Goal: Task Accomplishment & Management: Complete application form

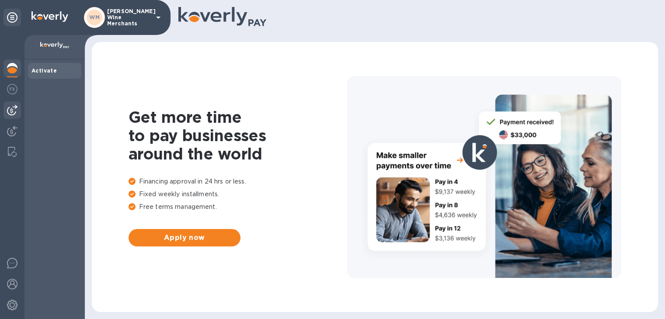
click at [16, 106] on img at bounding box center [12, 110] width 10 height 10
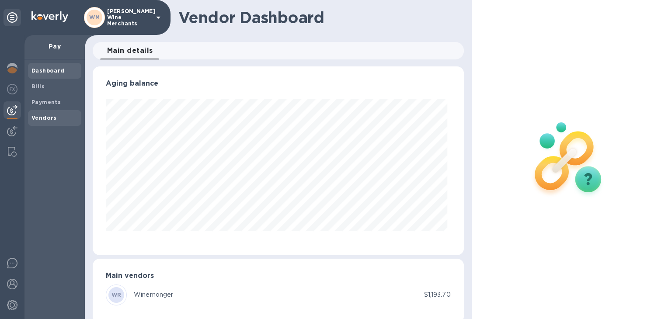
scroll to position [189, 367]
click at [46, 95] on div "Payments" at bounding box center [54, 102] width 53 height 16
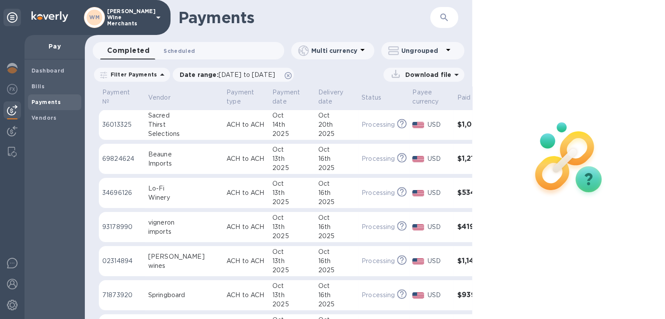
click at [188, 48] on span "Scheduled 0" at bounding box center [179, 50] width 31 height 9
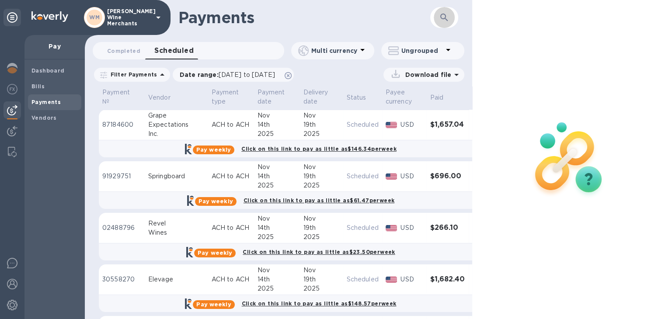
click at [446, 15] on icon "button" at bounding box center [444, 17] width 10 height 10
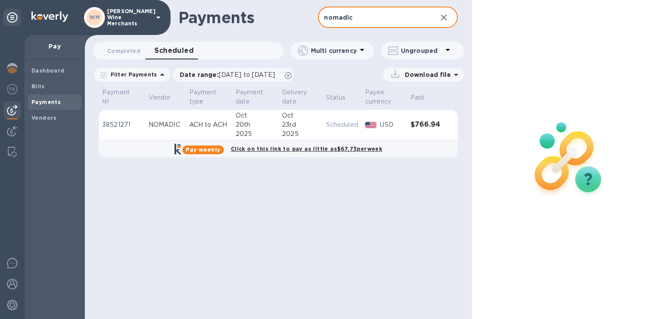
click at [359, 17] on input "nomadic" at bounding box center [374, 17] width 112 height 21
type input "bowler"
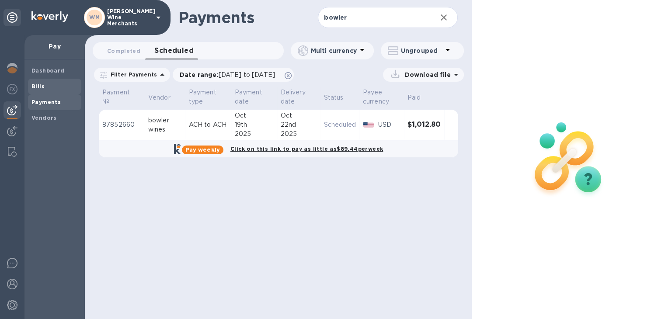
click at [43, 90] on span "Bills" at bounding box center [37, 86] width 13 height 9
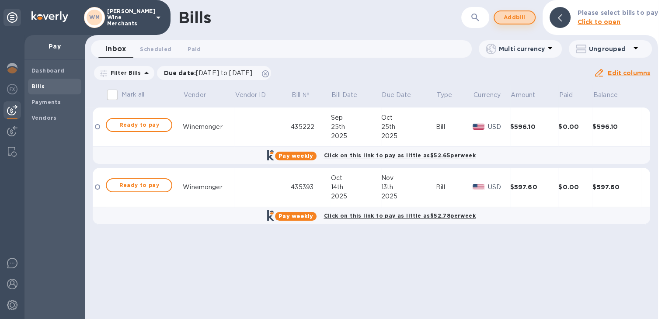
click at [524, 17] on span "Add bill" at bounding box center [515, 17] width 26 height 10
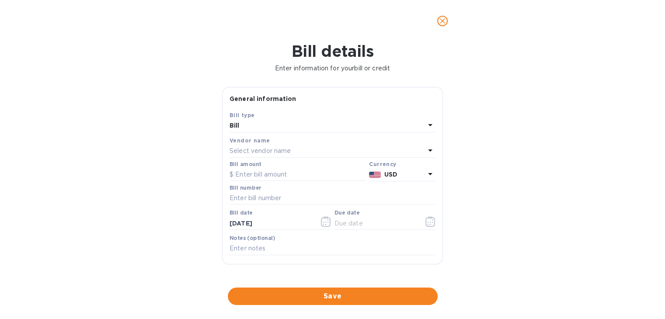
click at [276, 151] on p "Select vendor name" at bounding box center [260, 150] width 61 height 9
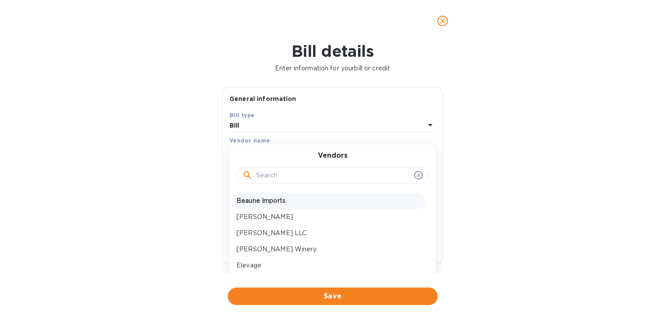
click at [266, 200] on p "Beaune Imports" at bounding box center [329, 200] width 185 height 9
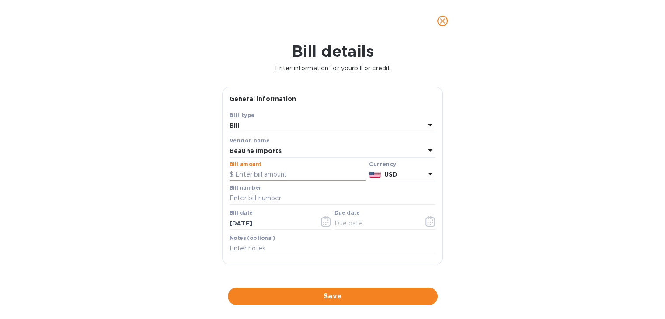
click at [264, 177] on input "text" at bounding box center [298, 174] width 136 height 13
type input "372"
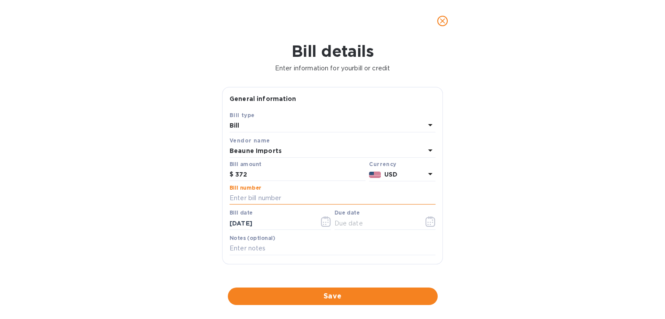
click at [258, 199] on input "text" at bounding box center [333, 198] width 206 height 13
type input "64435"
click at [428, 225] on icon "button" at bounding box center [430, 221] width 10 height 10
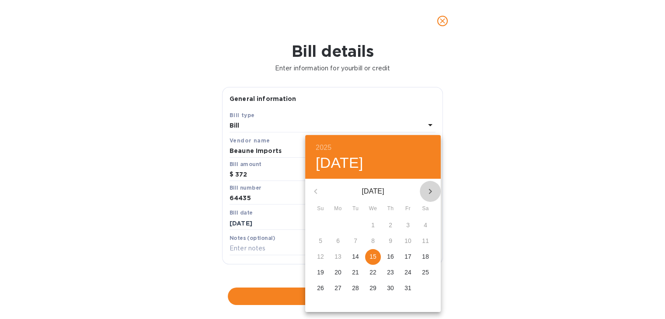
click at [429, 192] on icon "button" at bounding box center [430, 191] width 10 height 10
click at [357, 288] on p "25" at bounding box center [355, 288] width 7 height 9
type input "[DATE]"
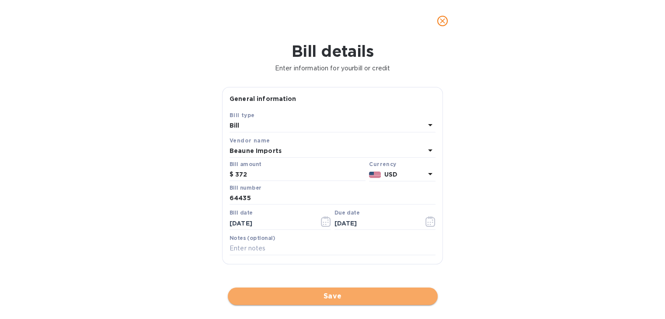
click at [340, 292] on span "Save" at bounding box center [333, 296] width 196 height 10
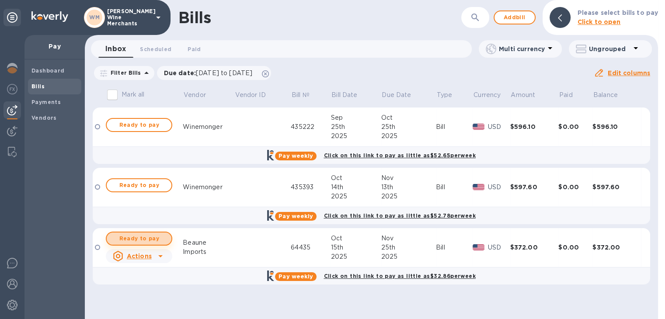
click at [135, 240] on span "Ready to pay" at bounding box center [139, 239] width 51 height 10
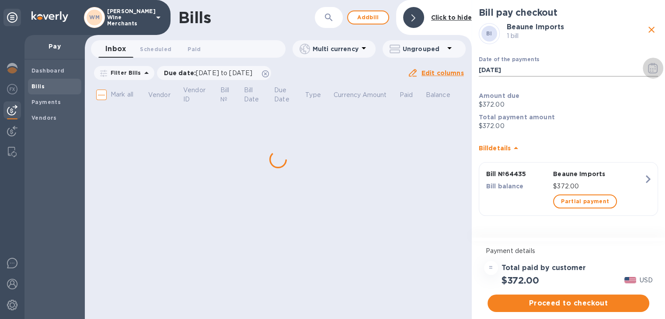
click at [656, 68] on icon "button" at bounding box center [653, 68] width 10 height 10
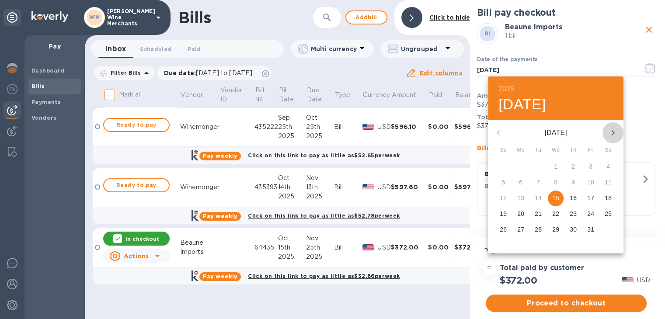
click at [610, 132] on icon "button" at bounding box center [613, 133] width 10 height 10
click at [535, 230] on p "25" at bounding box center [538, 229] width 7 height 9
type input "[DATE]"
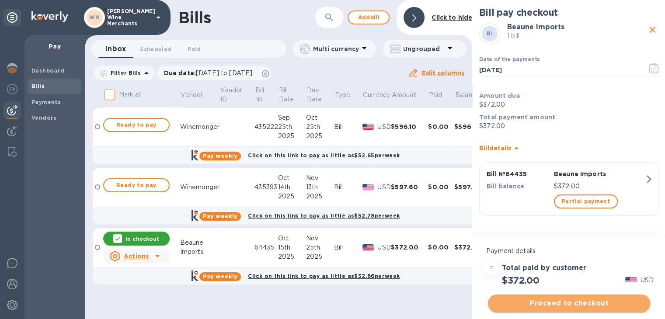
click at [555, 301] on span "Proceed to checkout" at bounding box center [569, 303] width 148 height 10
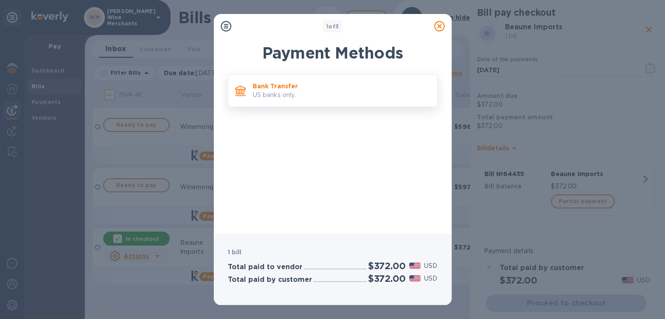
click at [269, 94] on p "US banks only." at bounding box center [342, 95] width 178 height 9
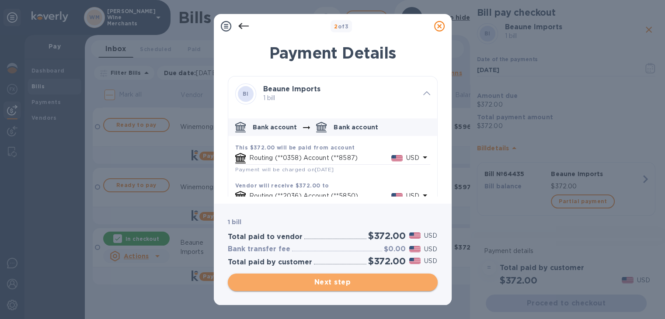
click at [313, 278] on span "Next step" at bounding box center [333, 282] width 196 height 10
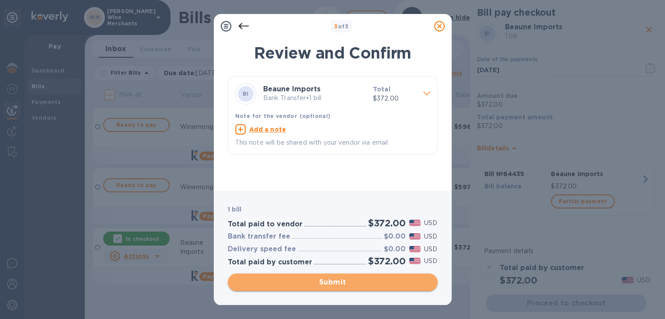
click at [313, 278] on span "Submit" at bounding box center [333, 282] width 196 height 10
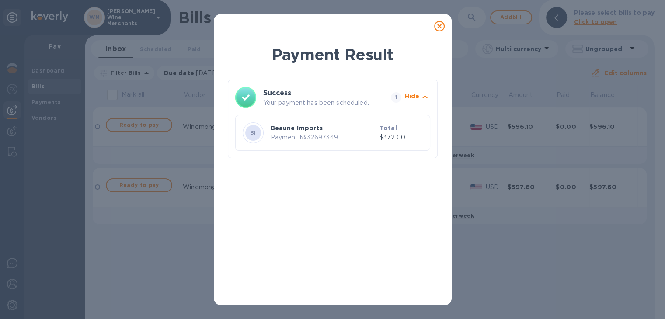
click at [435, 25] on icon at bounding box center [439, 26] width 10 height 10
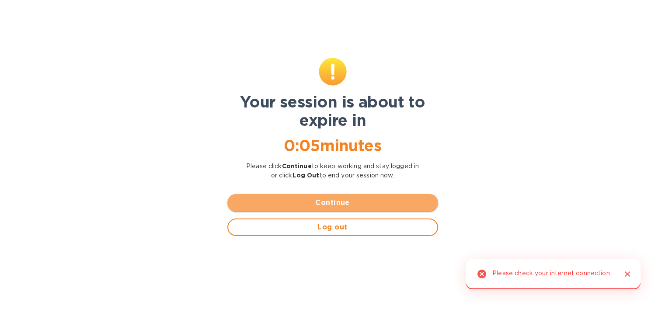
click at [321, 199] on span "Continue" at bounding box center [332, 203] width 197 height 10
